Goal: Information Seeking & Learning: Learn about a topic

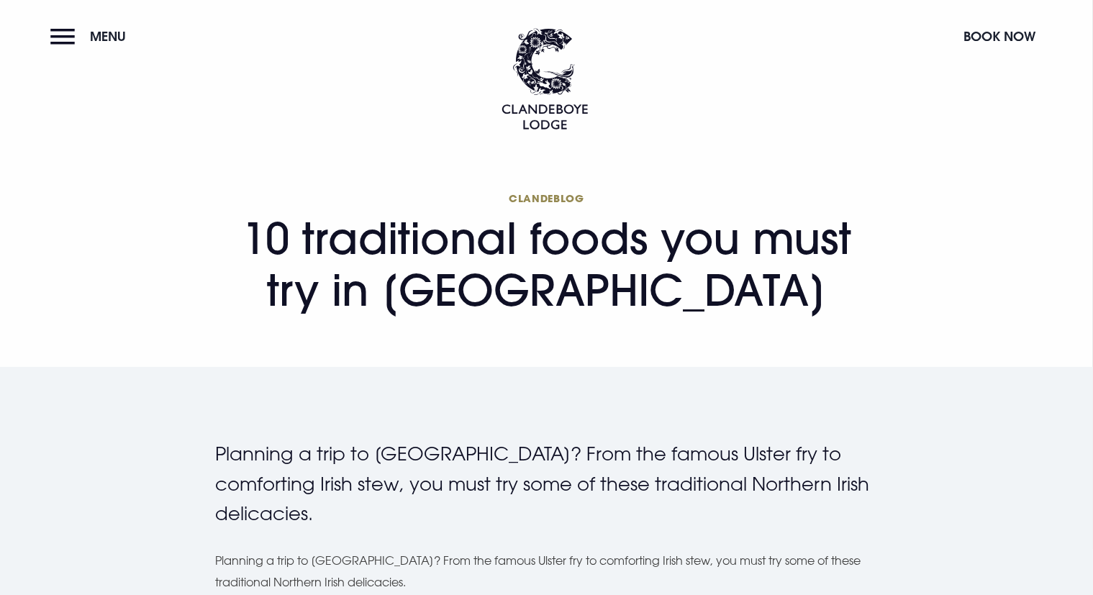
drag, startPoint x: 483, startPoint y: 370, endPoint x: 376, endPoint y: 358, distance: 107.1
click at [376, 358] on section "Clandeblog 10 traditional foods you must try in [GEOGRAPHIC_DATA]" at bounding box center [546, 260] width 1093 height 214
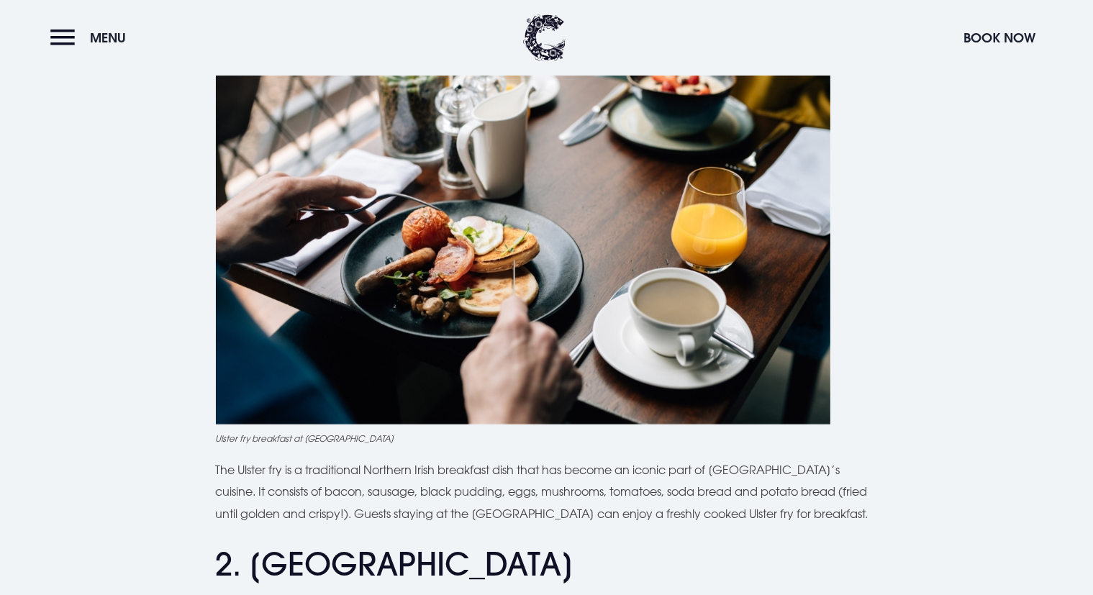
scroll to position [684, 0]
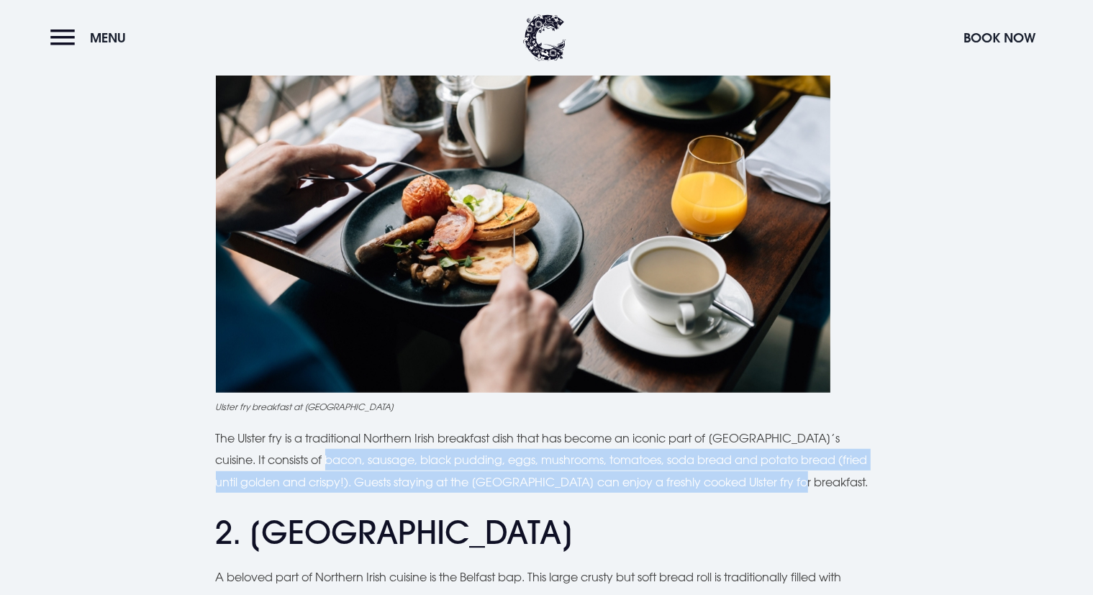
drag, startPoint x: 286, startPoint y: 459, endPoint x: 784, endPoint y: 473, distance: 498.8
click at [784, 473] on p "The Ulster fry is a traditional Northern Irish breakfast dish that has become a…" at bounding box center [547, 459] width 662 height 65
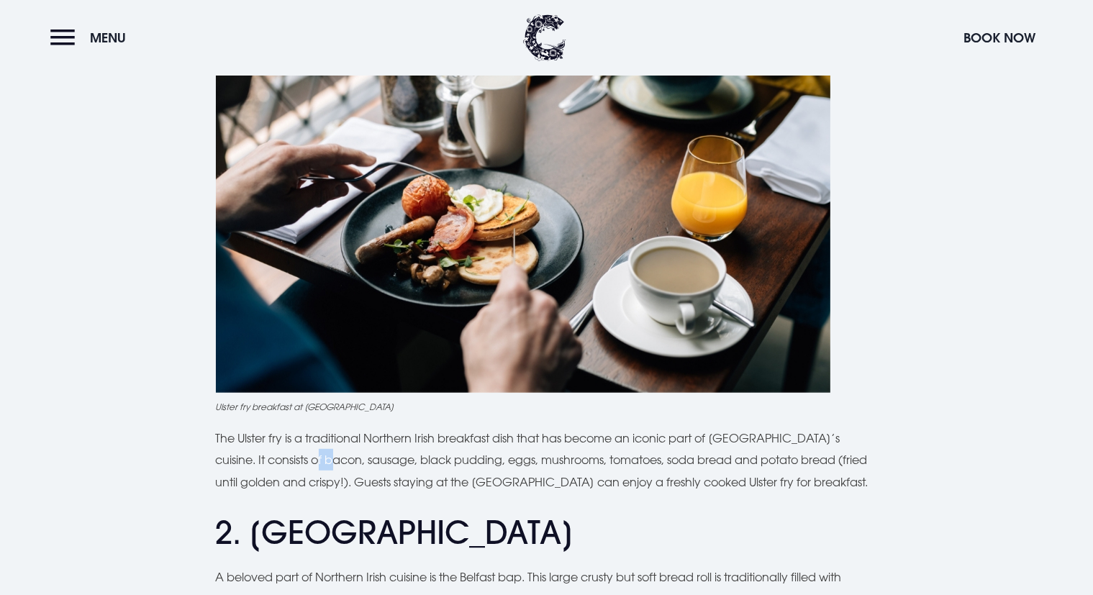
drag, startPoint x: 272, startPoint y: 455, endPoint x: 286, endPoint y: 450, distance: 15.2
click at [286, 450] on p "The Ulster fry is a traditional Northern Irish breakfast dish that has become a…" at bounding box center [547, 459] width 662 height 65
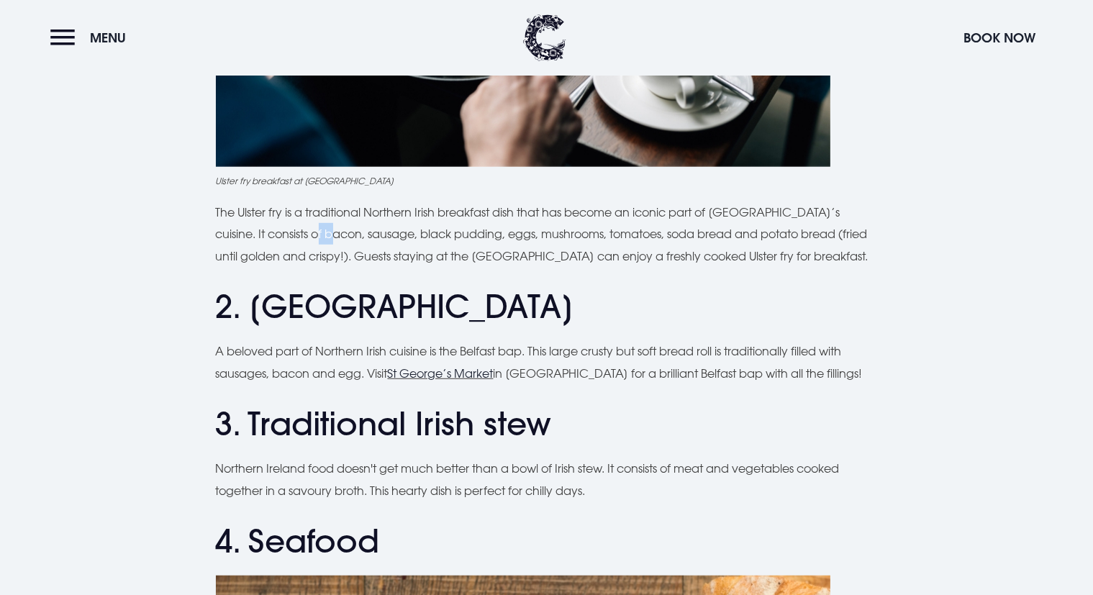
scroll to position [912, 0]
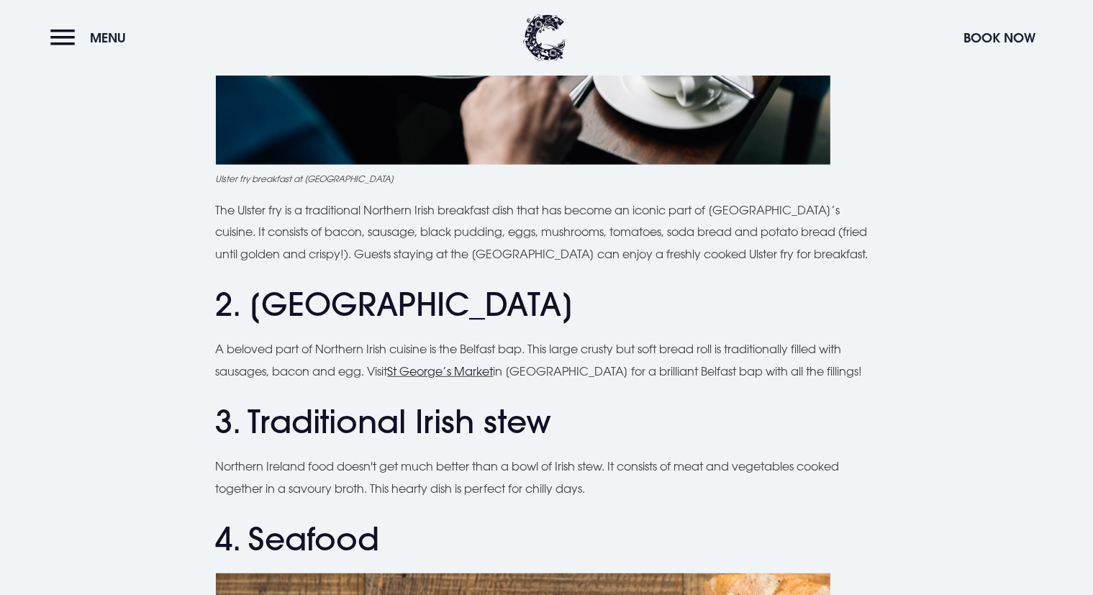
click at [317, 247] on p "The Ulster fry is a traditional Northern Irish breakfast dish that has become a…" at bounding box center [547, 231] width 662 height 65
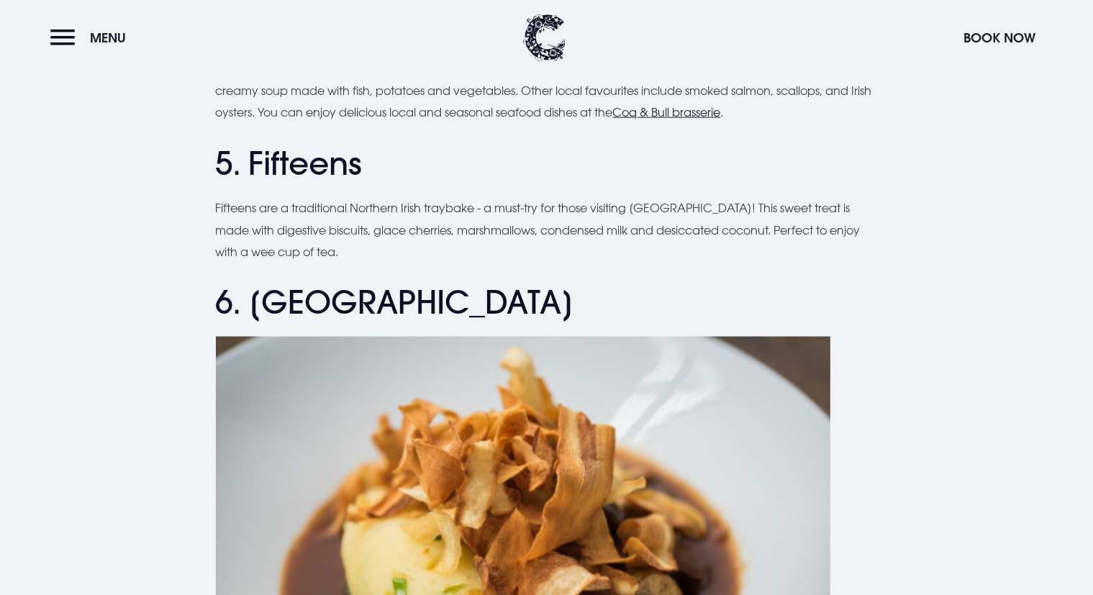
scroll to position [1900, 0]
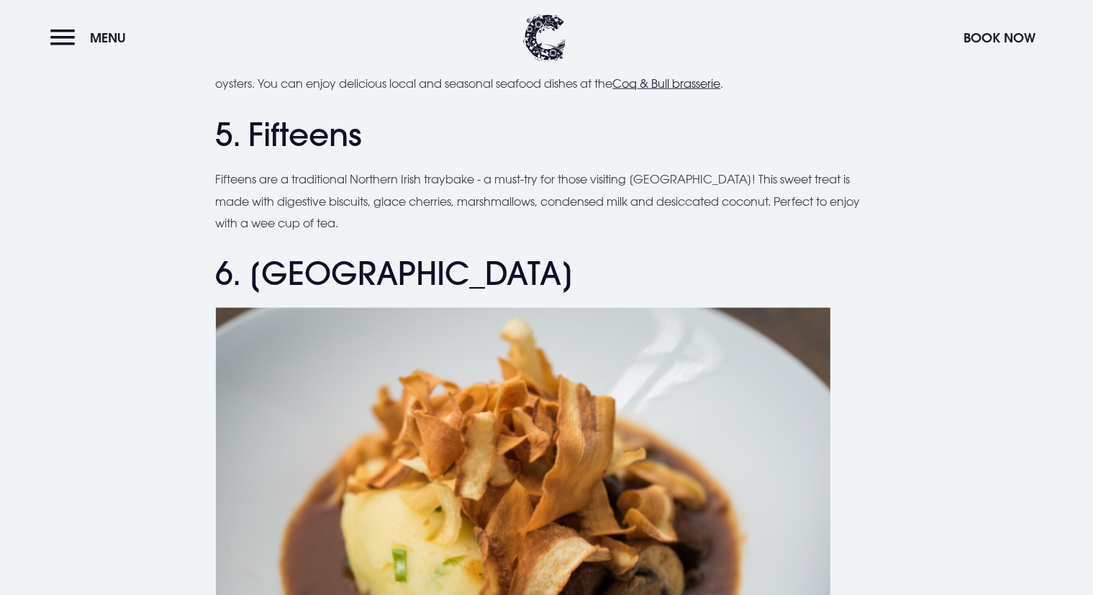
click at [291, 140] on h2 "5. Fifteens" at bounding box center [547, 135] width 662 height 38
copy h2 "Fifteens"
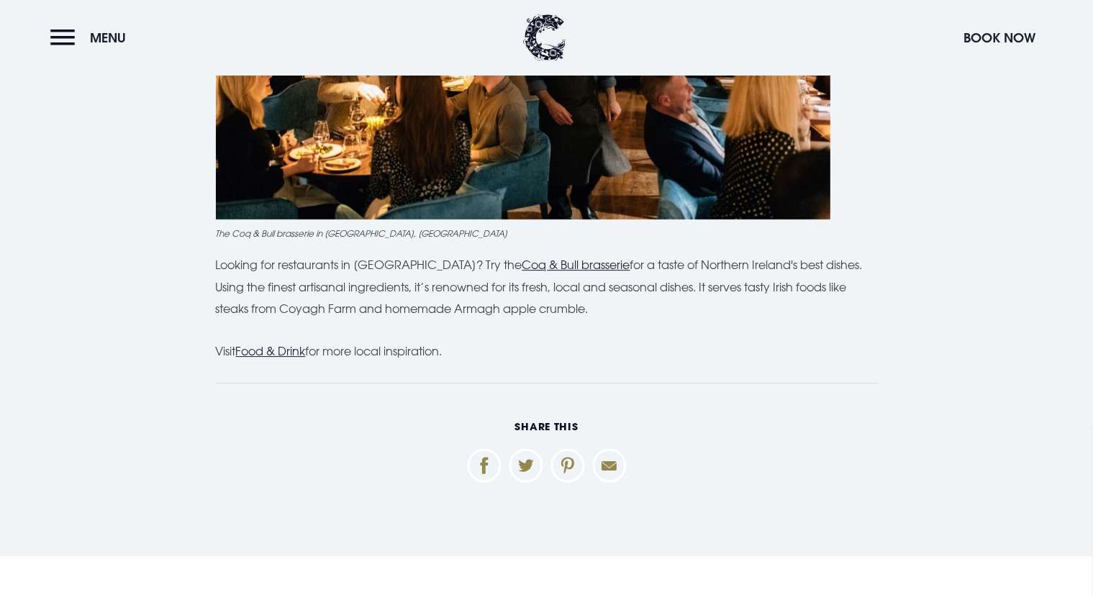
scroll to position [4559, 0]
